Goal: Task Accomplishment & Management: Use online tool/utility

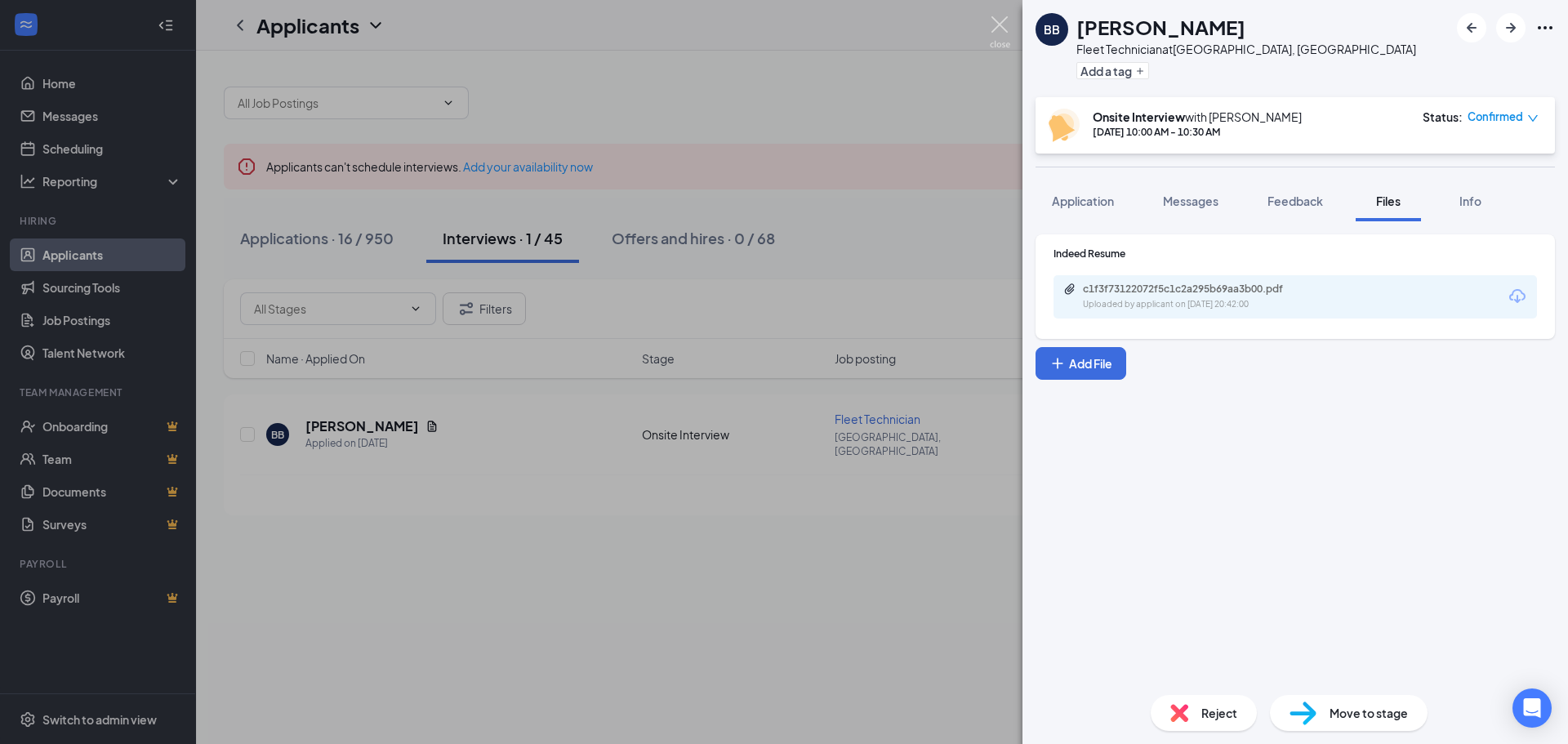
click at [1000, 18] on img at bounding box center [1000, 32] width 21 height 32
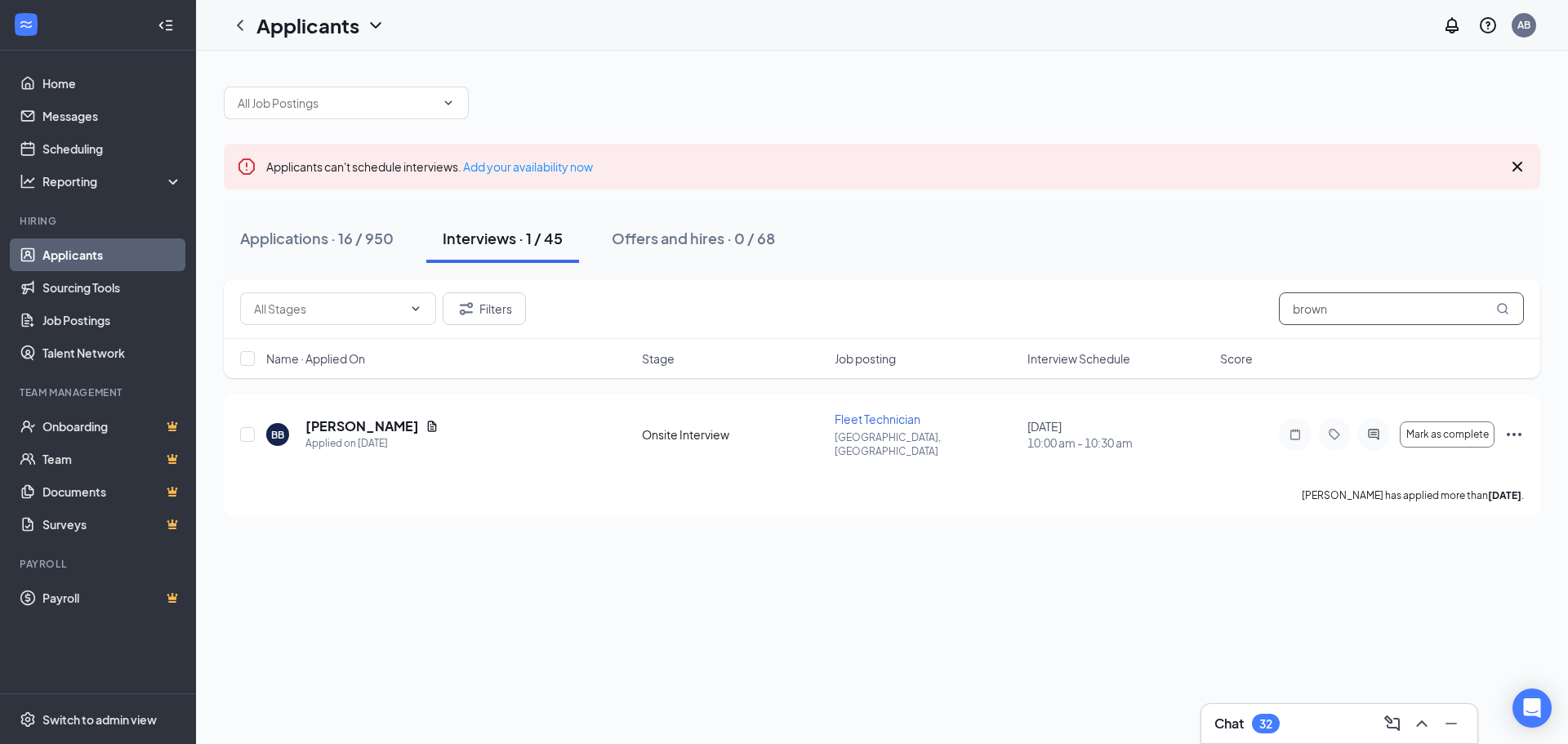
drag, startPoint x: 1364, startPoint y: 311, endPoint x: 1212, endPoint y: 299, distance: 152.5
click at [1212, 299] on div "Filters brown" at bounding box center [882, 309] width 1283 height 32
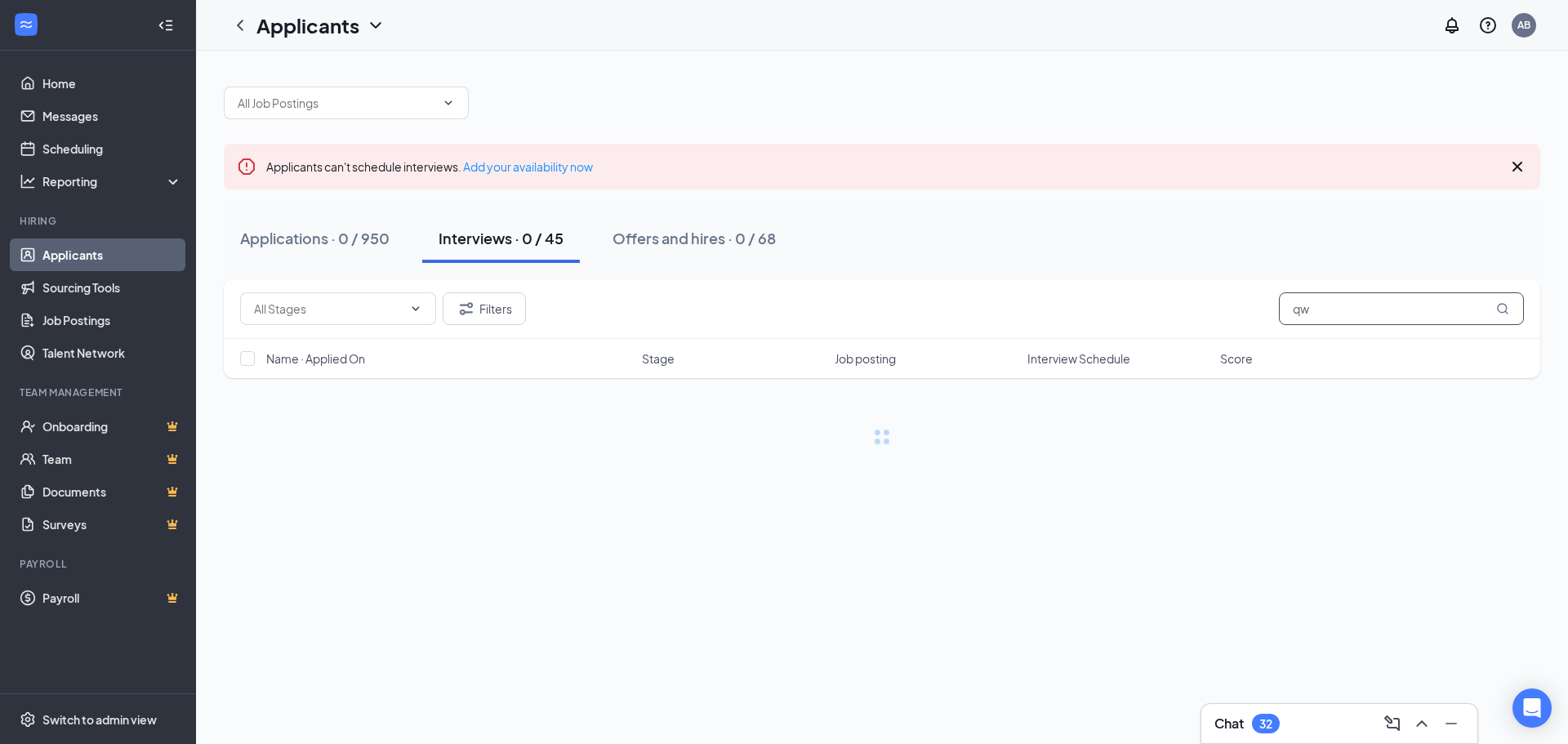
type input "q"
click at [1321, 310] on input "mckennsy" at bounding box center [1401, 309] width 245 height 32
click at [1318, 309] on input "mckennsy" at bounding box center [1401, 309] width 245 height 32
click at [1337, 309] on input "mckinnsy" at bounding box center [1401, 309] width 245 height 32
type input "[PERSON_NAME]"
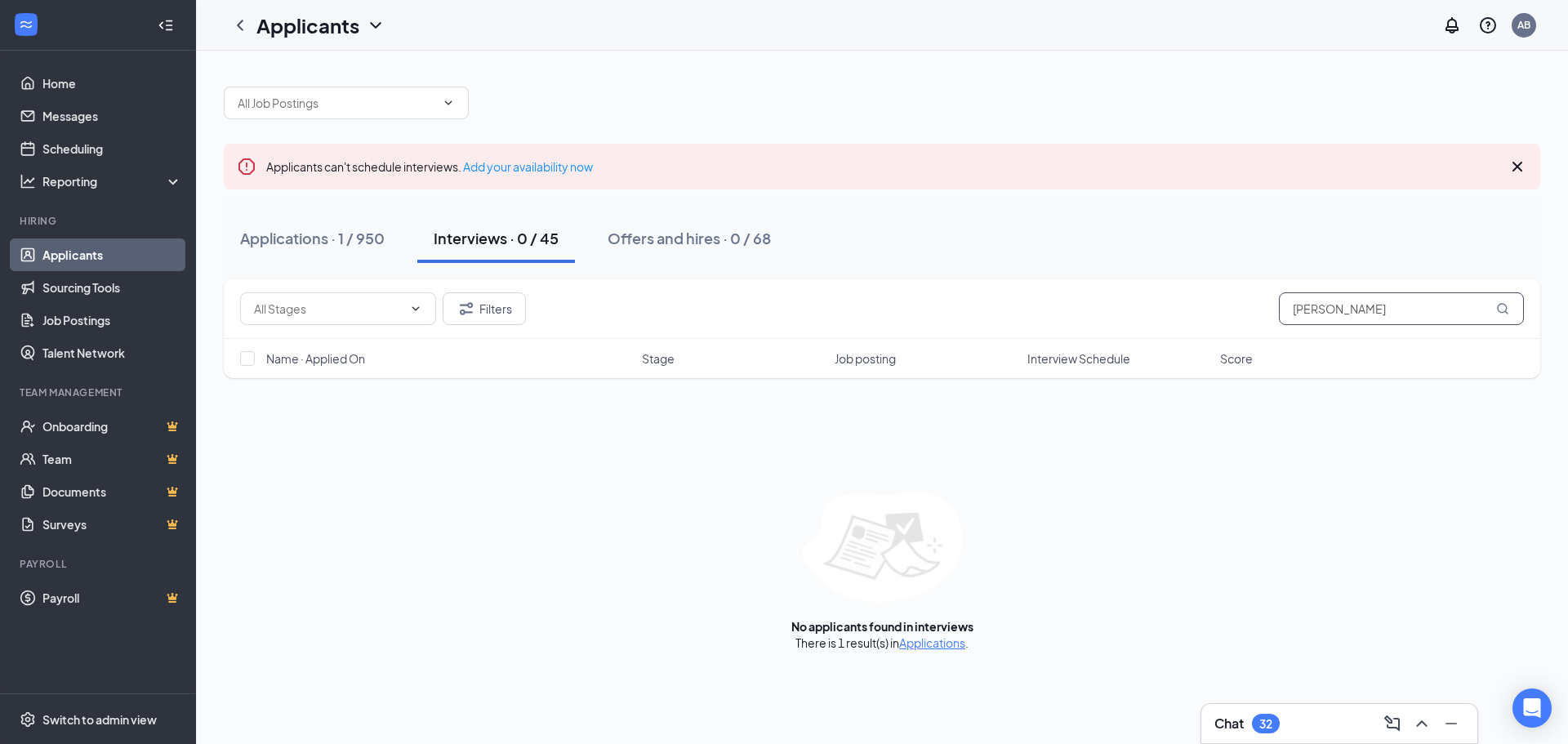
drag, startPoint x: 1364, startPoint y: 315, endPoint x: 1288, endPoint y: 315, distance: 76.0
click at [1288, 315] on input "[PERSON_NAME]" at bounding box center [1401, 309] width 245 height 32
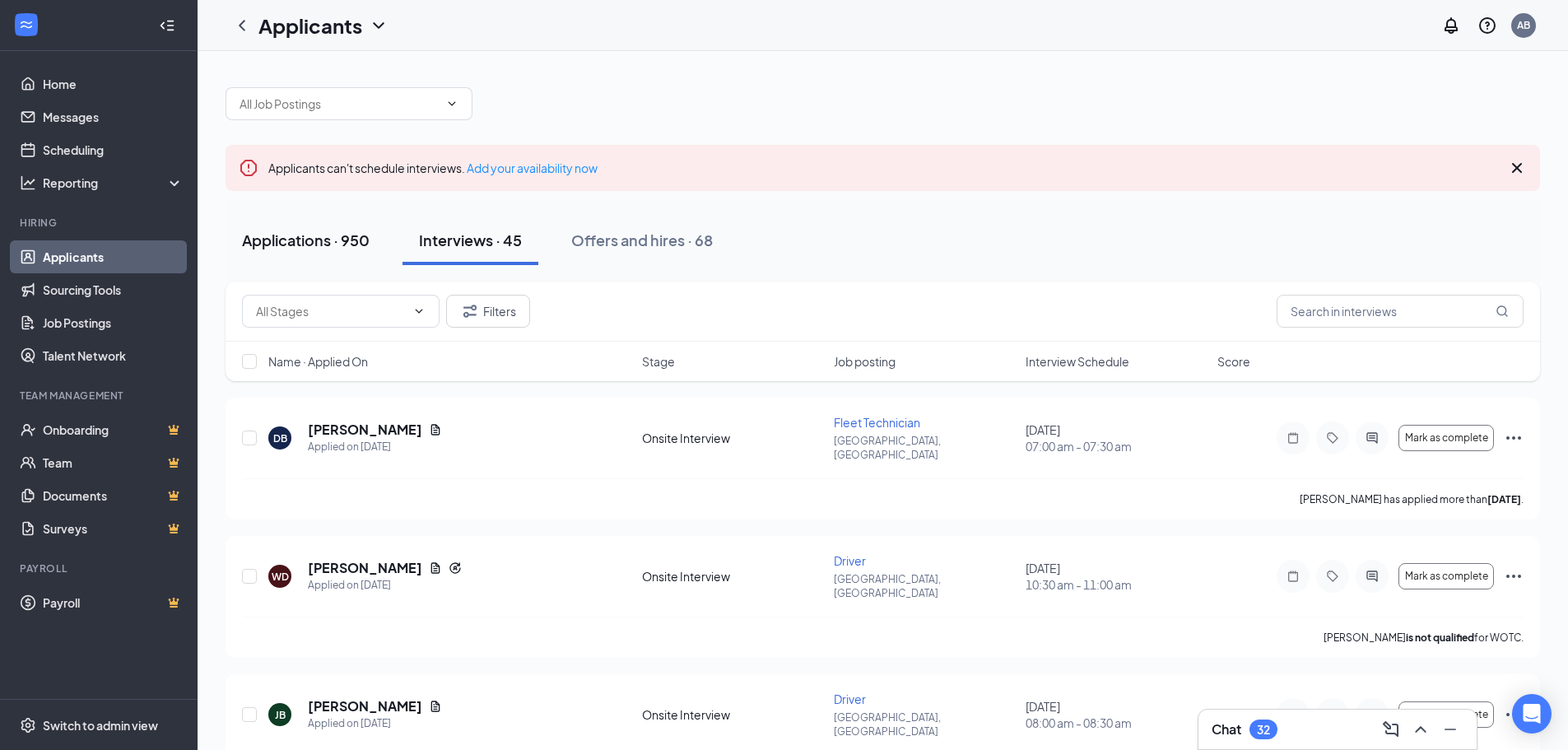
click at [329, 250] on div "Applications · 950" at bounding box center [306, 240] width 128 height 21
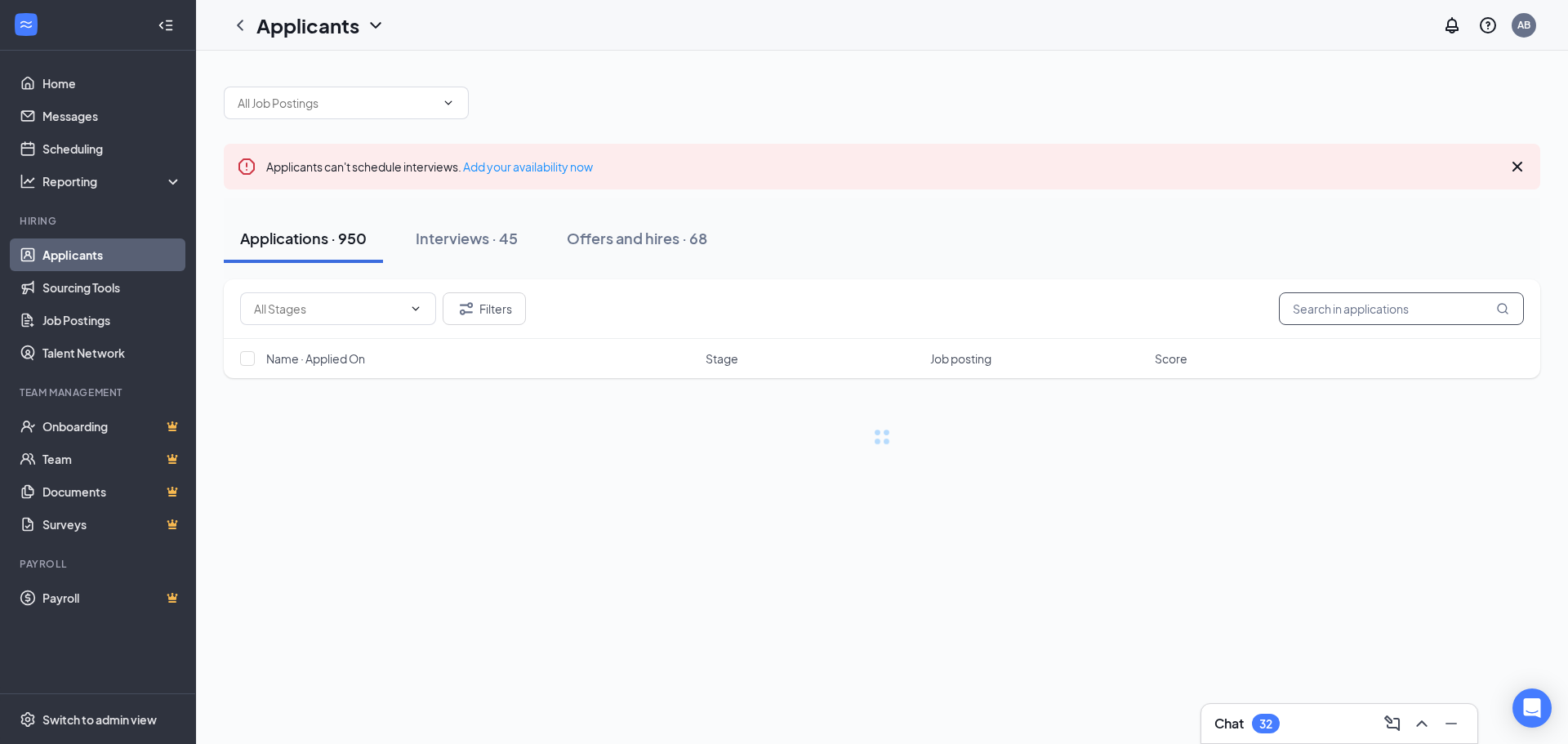
click at [1328, 313] on input "text" at bounding box center [1401, 309] width 245 height 32
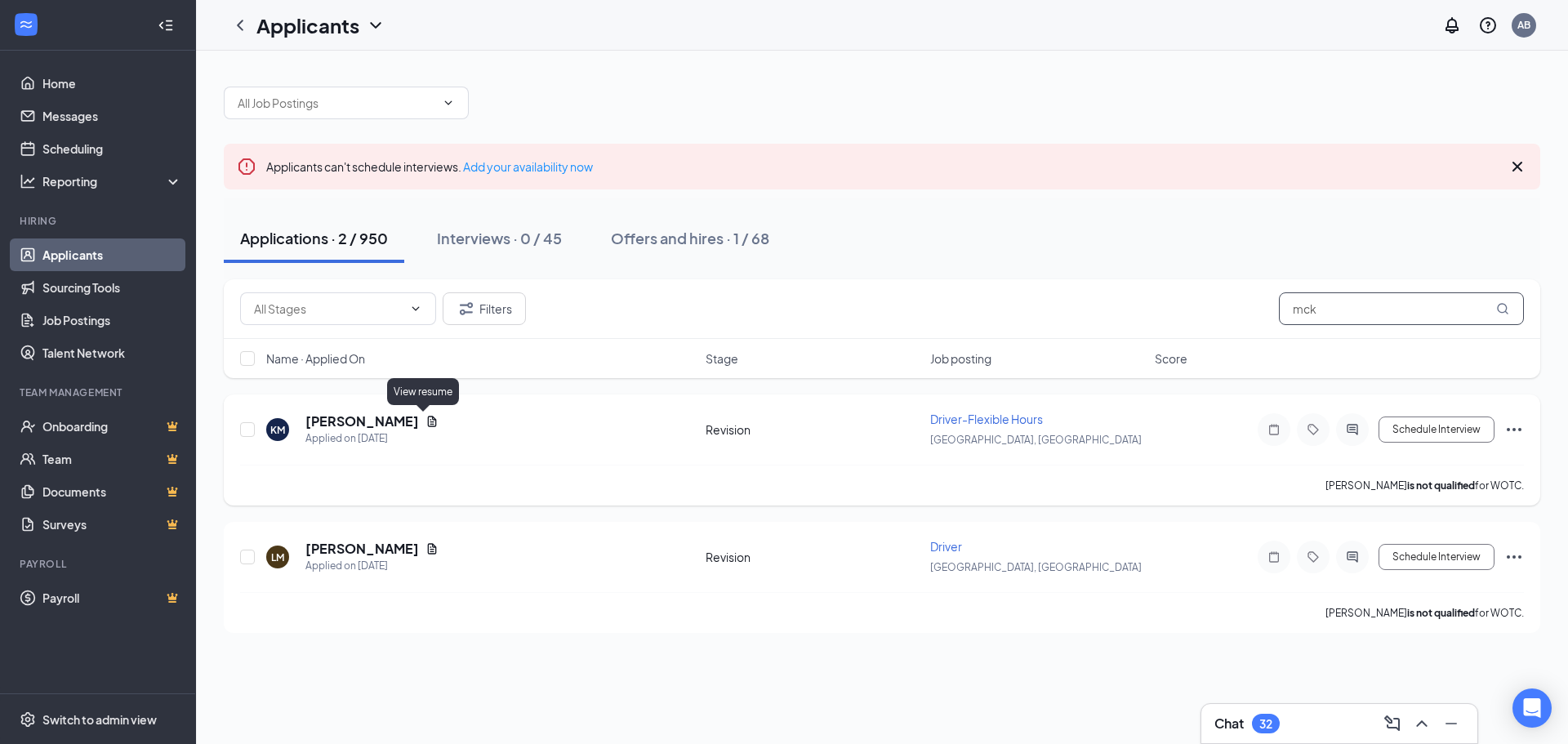
type input "mck"
click at [425, 423] on icon "Document" at bounding box center [431, 422] width 14 height 14
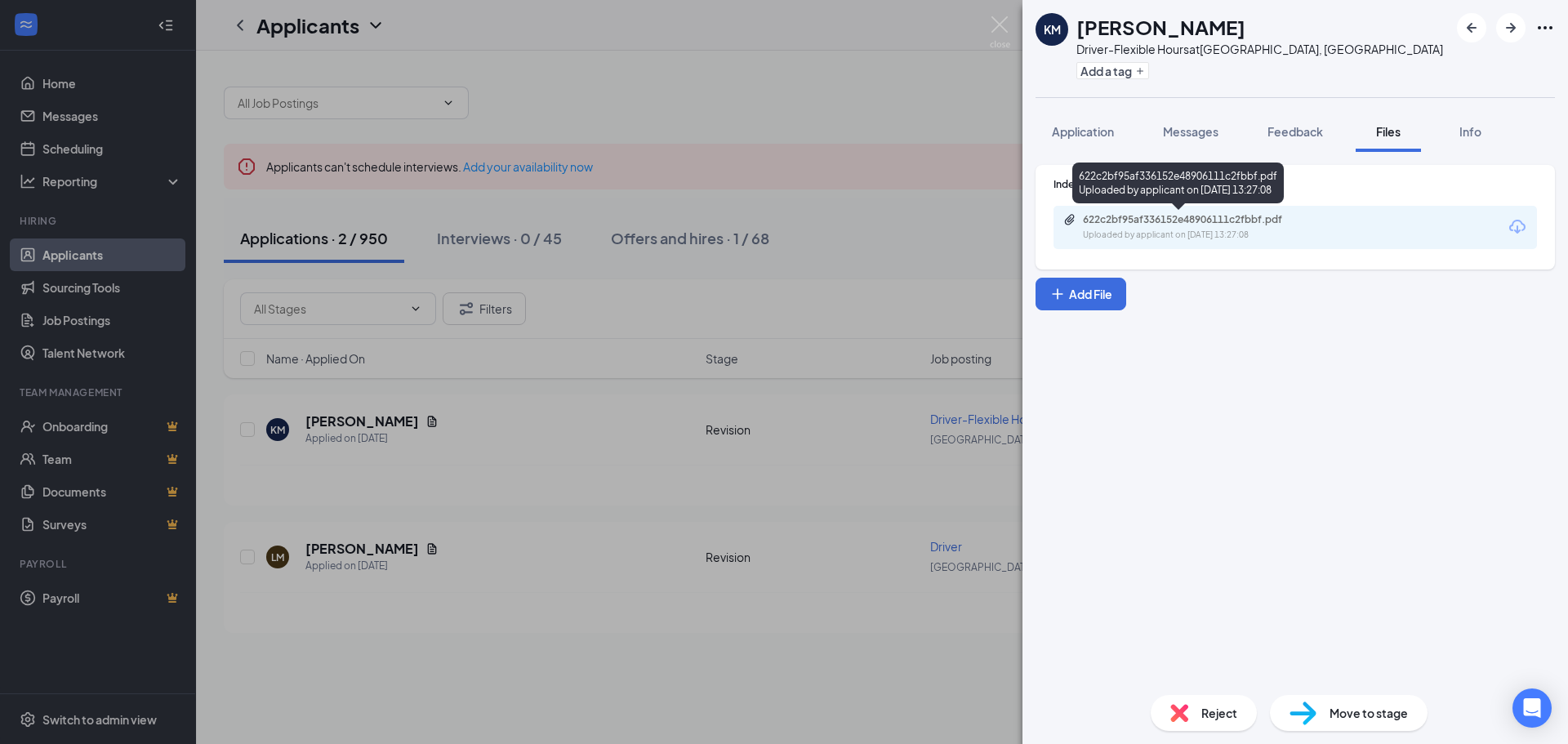
click at [1228, 223] on div "622c2bf95af336152e48906111c2fbbf.pdf" at bounding box center [1197, 220] width 229 height 14
